Goal: Task Accomplishment & Management: Manage account settings

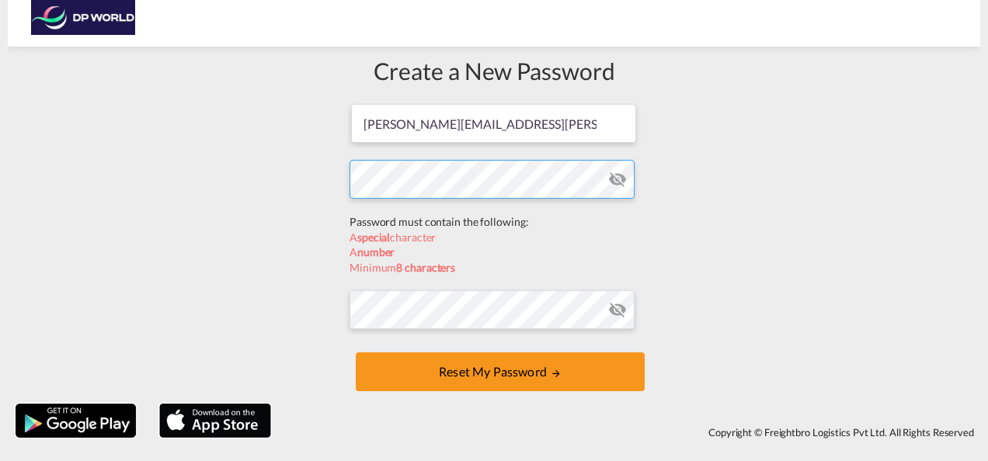
click at [428, 221] on form "[PERSON_NAME][EMAIL_ADDRESS][PERSON_NAME][DOMAIN_NAME] Password must contain th…" at bounding box center [494, 250] width 289 height 294
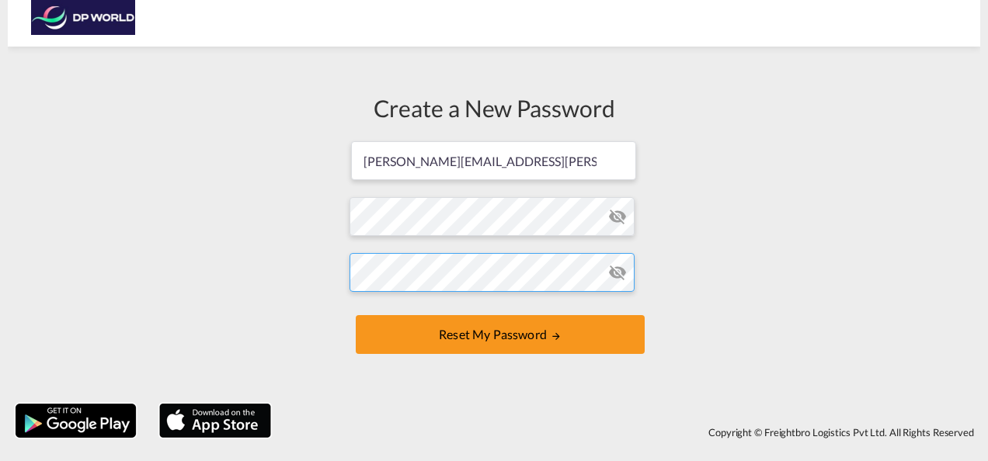
click at [399, 311] on form "[PERSON_NAME][EMAIL_ADDRESS][PERSON_NAME][DOMAIN_NAME] Password must contain th…" at bounding box center [494, 249] width 289 height 219
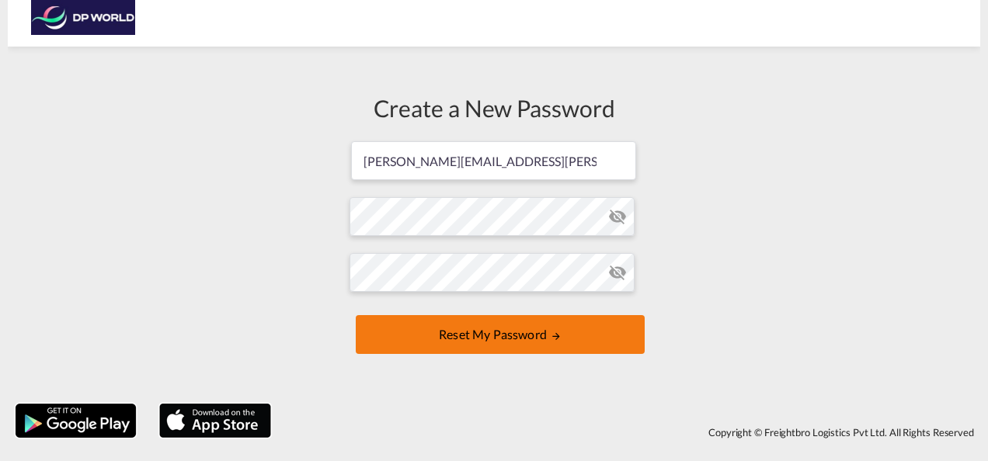
click at [461, 330] on button "Reset my password" at bounding box center [500, 334] width 289 height 39
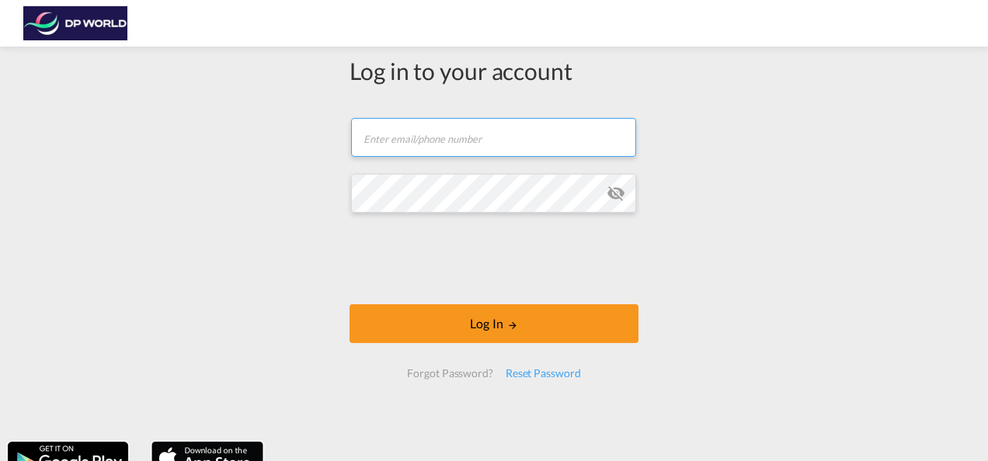
type input "[PERSON_NAME][EMAIL_ADDRESS][PERSON_NAME][DOMAIN_NAME]"
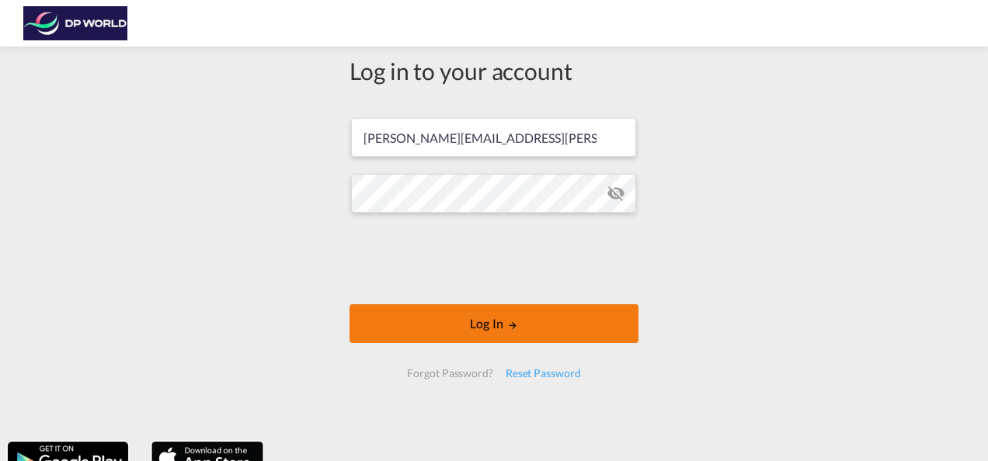
click at [489, 323] on button "Log In" at bounding box center [494, 323] width 289 height 39
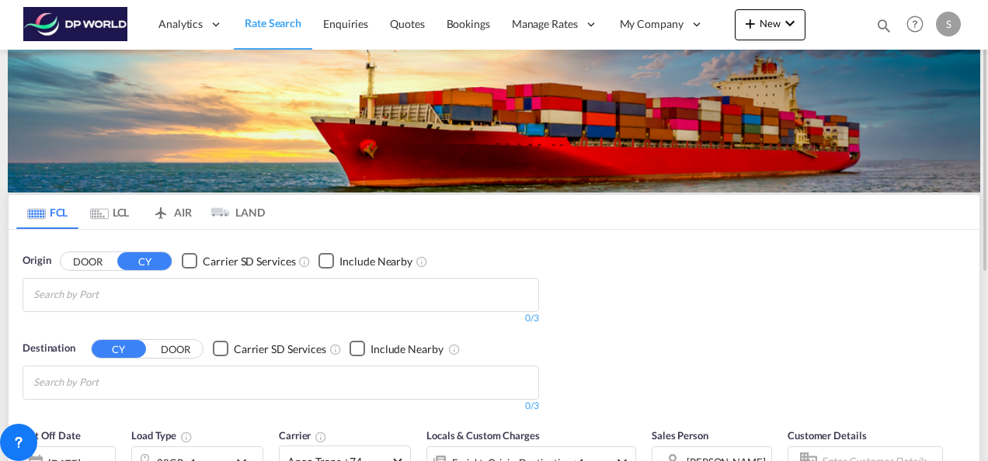
drag, startPoint x: 891, startPoint y: 271, endPoint x: 885, endPoint y: 204, distance: 67.0
click at [891, 271] on div "Origin DOOR CY Carrier SD Services Include Nearby 0/3 0/ Destination CY DOOR Ca…" at bounding box center [494, 325] width 971 height 191
